Goal: Find specific page/section

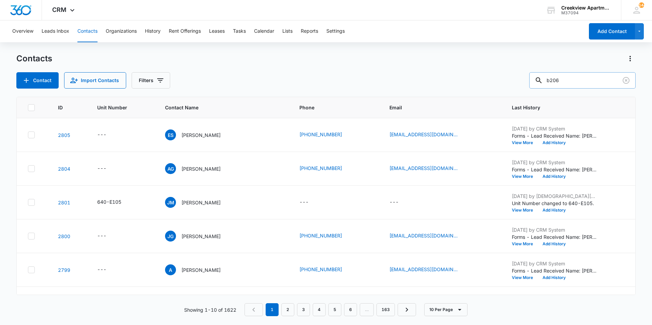
type input "b206"
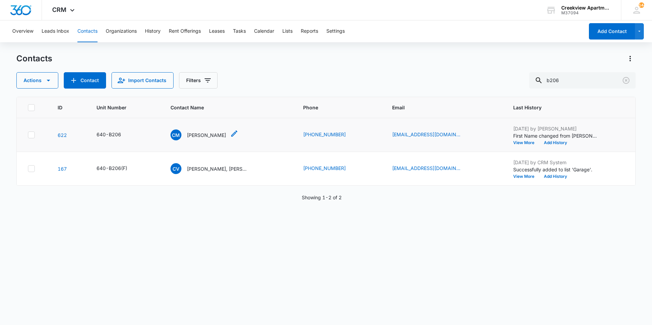
click at [220, 138] on p "[PERSON_NAME]" at bounding box center [206, 135] width 39 height 7
click at [191, 133] on p "[PERSON_NAME]" at bounding box center [206, 135] width 39 height 7
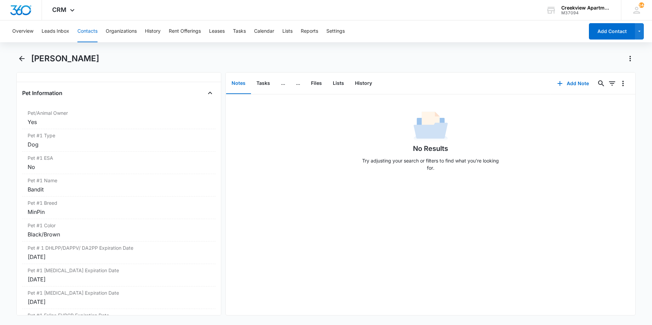
scroll to position [1126, 0]
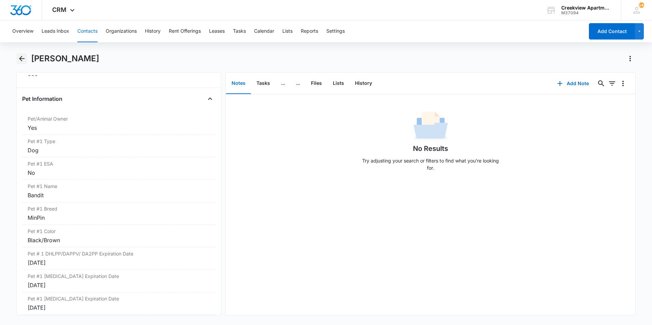
click at [23, 57] on icon "Back" at bounding box center [22, 59] width 8 height 8
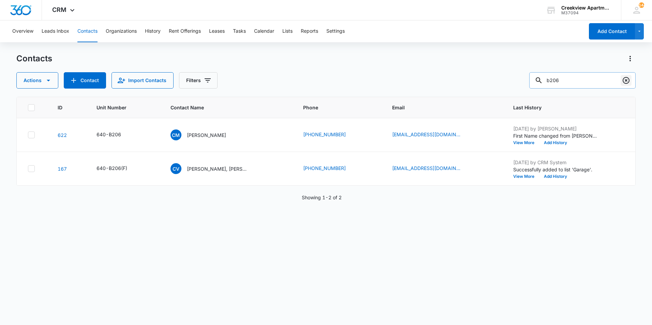
click at [626, 81] on icon "Clear" at bounding box center [626, 80] width 7 height 7
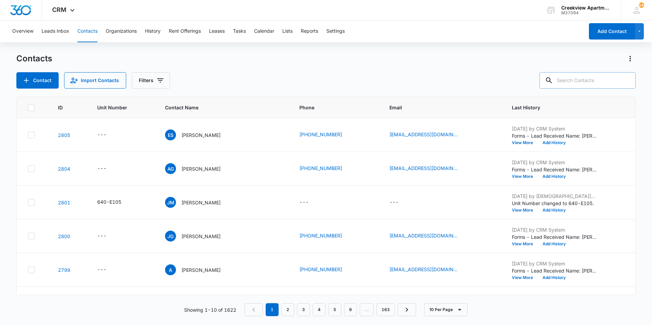
click at [322, 69] on div "Contacts Contact Import Contacts Filters" at bounding box center [326, 70] width 620 height 35
click at [648, 202] on main "Contacts Contact Import Contacts Filters ID Unit Number Contact Name Phone Emai…" at bounding box center [326, 189] width 652 height 272
